Goal: Transaction & Acquisition: Purchase product/service

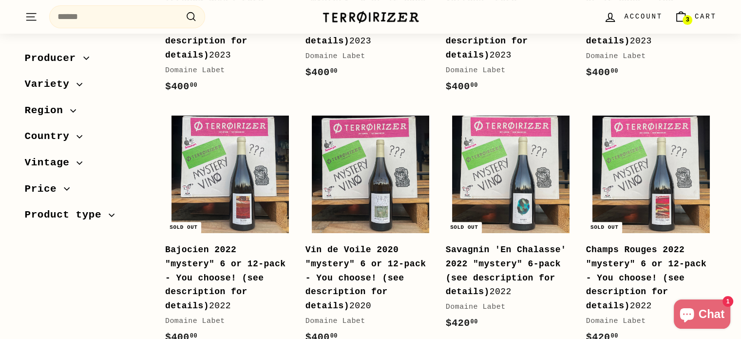
scroll to position [328, 0]
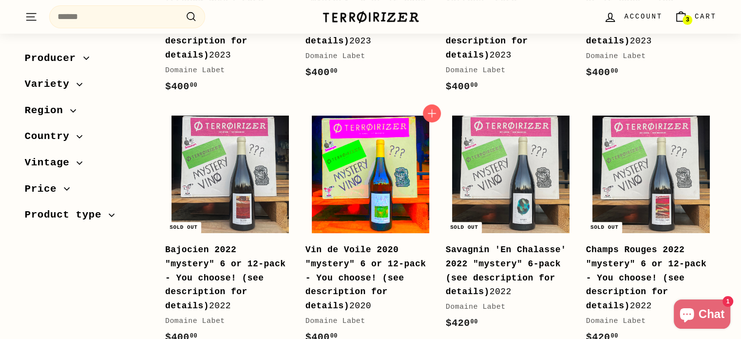
click at [360, 194] on img at bounding box center [370, 174] width 117 height 117
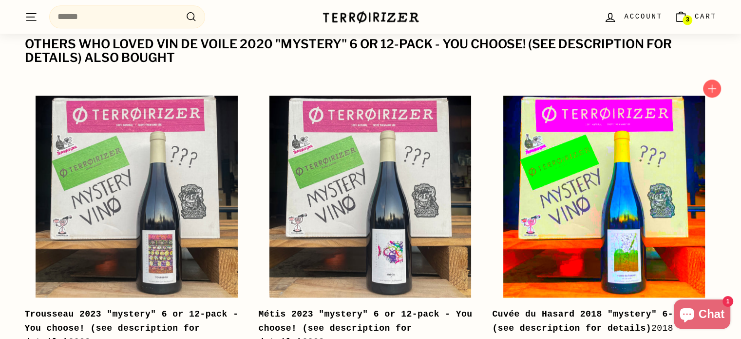
scroll to position [1294, 0]
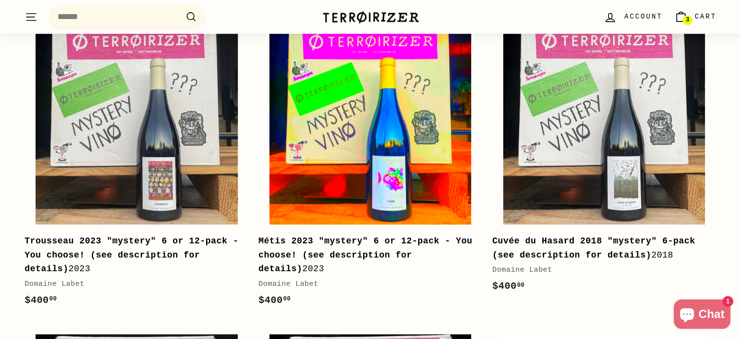
click at [348, 141] on img at bounding box center [371, 123] width 202 height 202
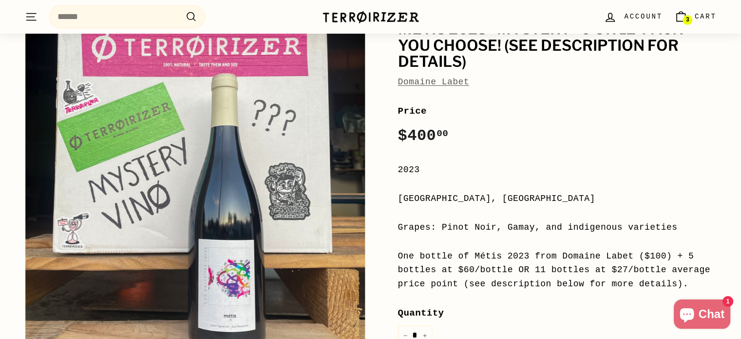
scroll to position [107, 0]
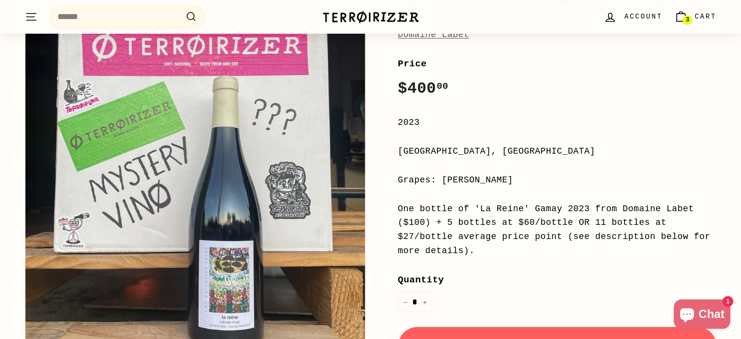
scroll to position [155, 0]
click at [696, 16] on span "Cart" at bounding box center [706, 16] width 22 height 11
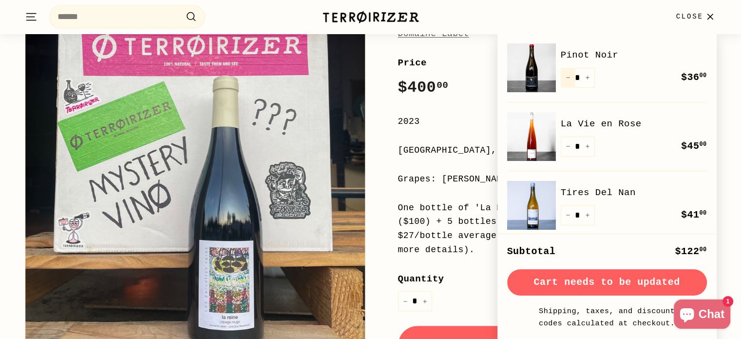
click at [567, 81] on button "−" at bounding box center [568, 78] width 15 height 20
type input "*"
click at [566, 145] on icon "Reduce item quantity by one" at bounding box center [568, 146] width 5 height 5
type input "*"
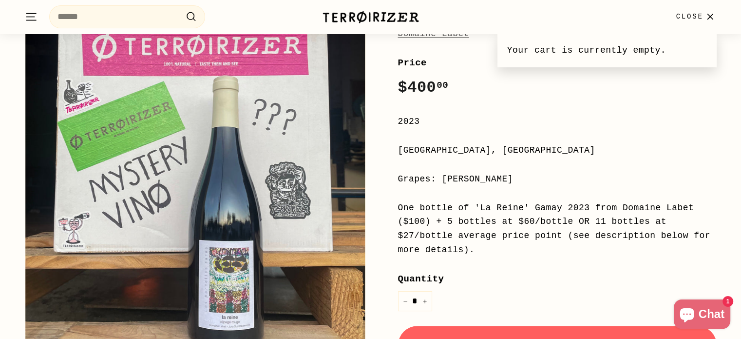
click at [615, 100] on div "Price Regular price $400 00 $400.00 / 2023 Jura, France Grapes: Gamay One bottl…" at bounding box center [557, 270] width 319 height 428
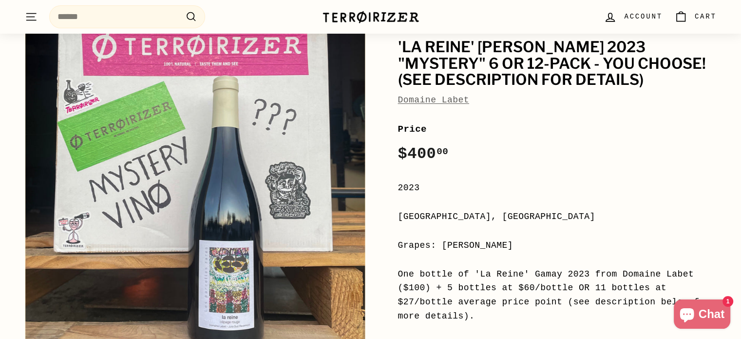
scroll to position [0, 0]
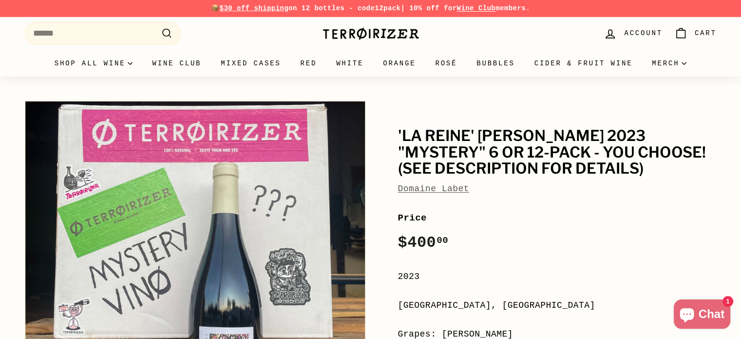
click at [642, 37] on span "Account" at bounding box center [643, 33] width 38 height 11
